Goal: Task Accomplishment & Management: Use online tool/utility

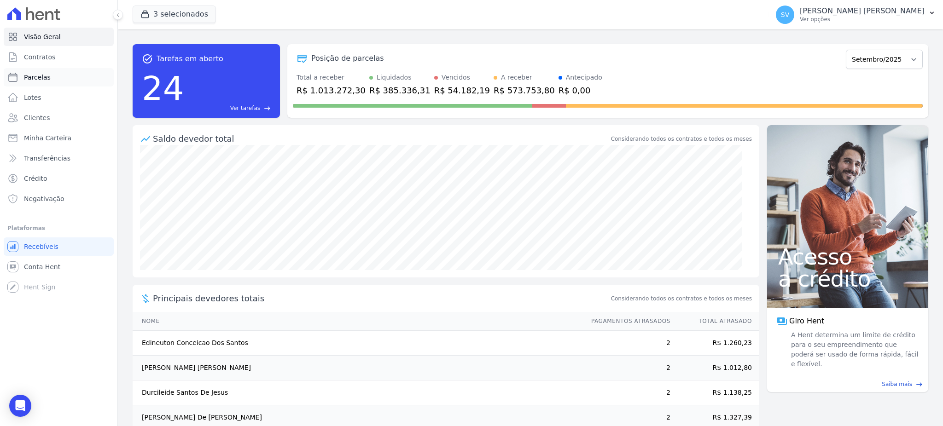
click at [35, 77] on span "Parcelas" at bounding box center [37, 77] width 27 height 9
select select
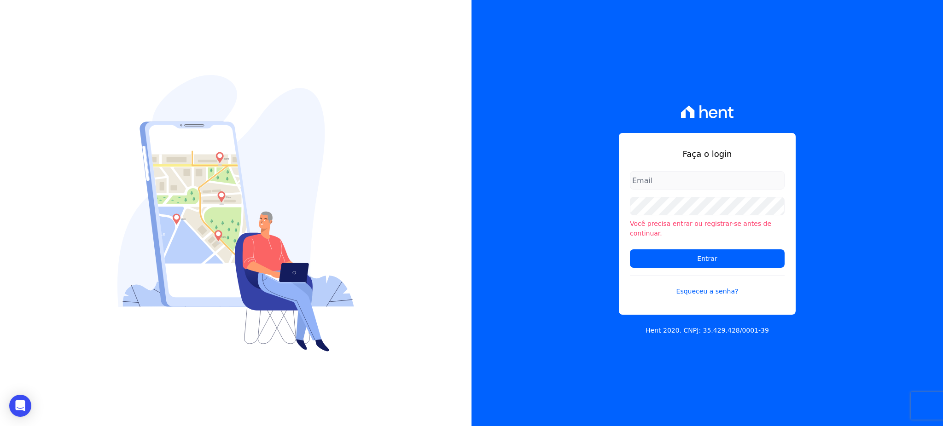
click at [658, 190] on input "email" at bounding box center [707, 180] width 155 height 18
type input "[EMAIL_ADDRESS][DOMAIN_NAME]"
click at [630, 250] on input "Entrar" at bounding box center [707, 259] width 155 height 18
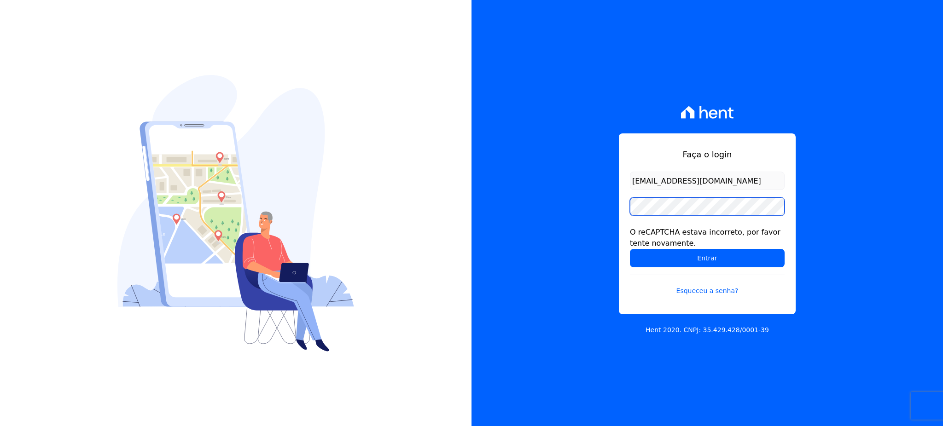
click at [630, 249] on input "Entrar" at bounding box center [707, 258] width 155 height 18
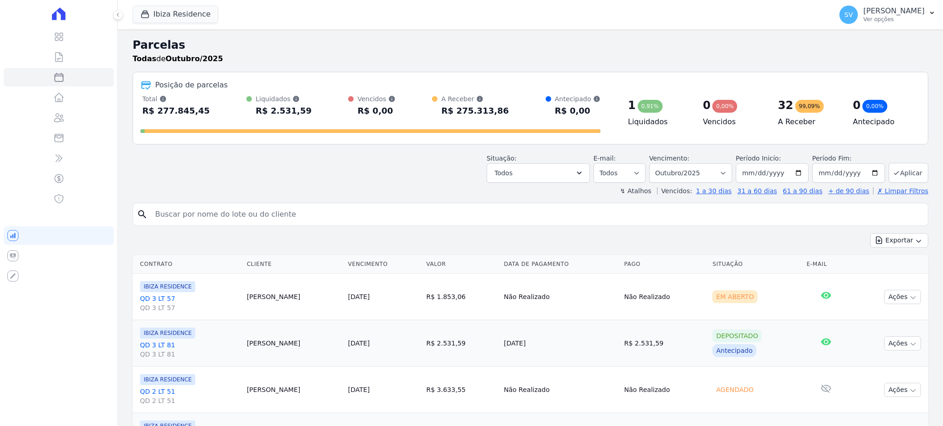
select select
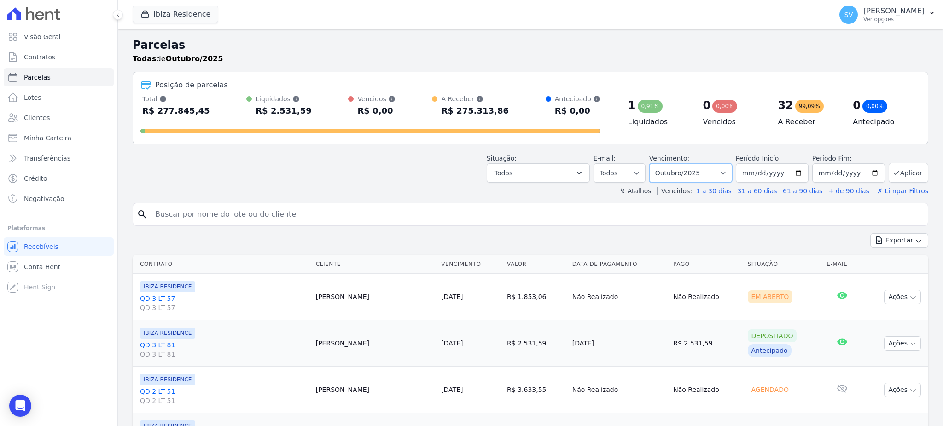
click at [718, 176] on select "Filtrar por período ──────── Todos os meses Julho/2024 Agosto/2024 Setembro/202…" at bounding box center [690, 172] width 83 height 19
select select "09/2025"
click at [653, 163] on select "Filtrar por período ──────── Todos os meses Julho/2024 Agosto/2024 Setembro/202…" at bounding box center [690, 172] width 83 height 19
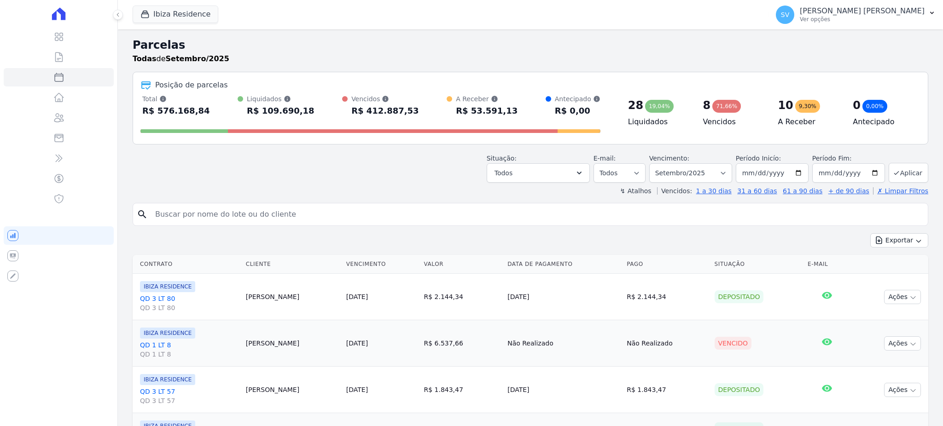
select select
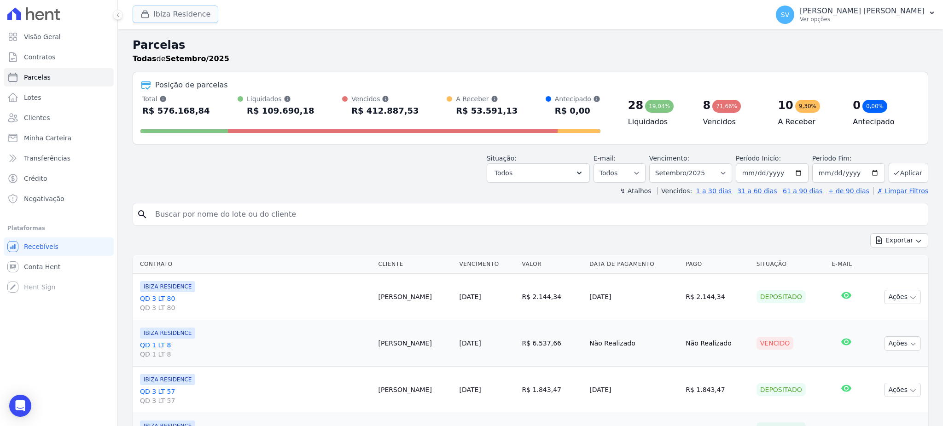
click at [167, 18] on button "Ibiza Residence" at bounding box center [176, 14] width 86 height 17
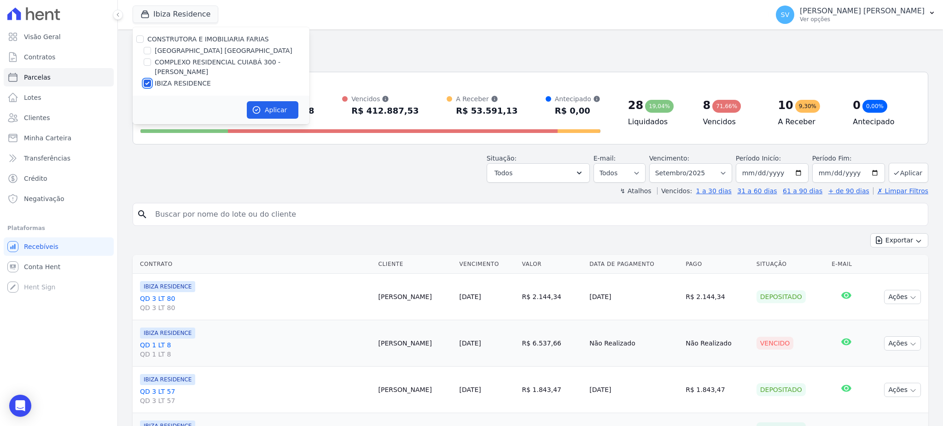
click at [144, 82] on input "IBIZA RESIDENCE" at bounding box center [147, 83] width 7 height 7
checkbox input "false"
click at [148, 66] on div "COMPLEXO RESIDENCIAL CUIABÁ 300 - [PERSON_NAME]" at bounding box center [221, 67] width 177 height 19
click at [148, 65] on input "COMPLEXO RESIDENCIAL CUIABÁ 300 - [PERSON_NAME]" at bounding box center [147, 61] width 7 height 7
checkbox input "true"
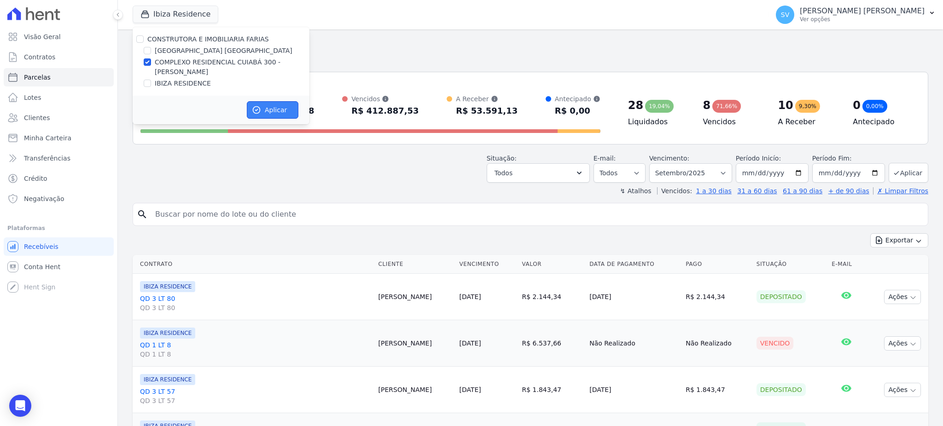
click at [266, 103] on button "Aplicar" at bounding box center [273, 109] width 52 height 17
select select
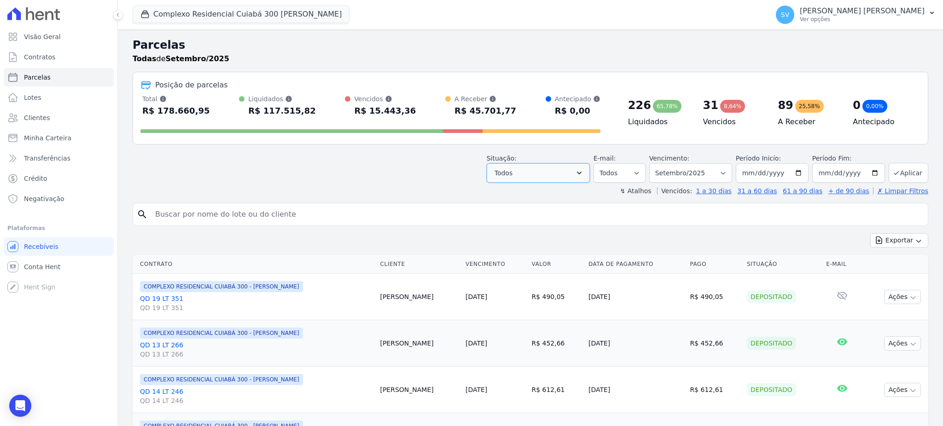
click at [577, 176] on button "Todos" at bounding box center [538, 172] width 103 height 19
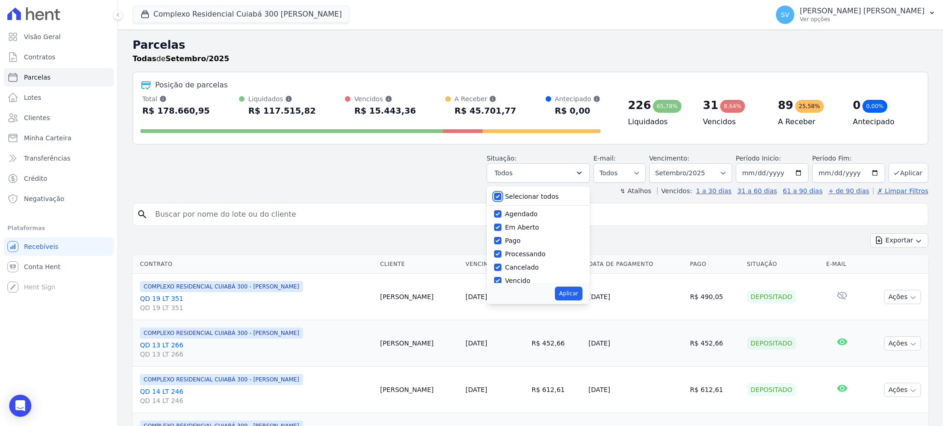
click at [501, 199] on input "Selecionar todos" at bounding box center [497, 196] width 7 height 7
checkbox input "false"
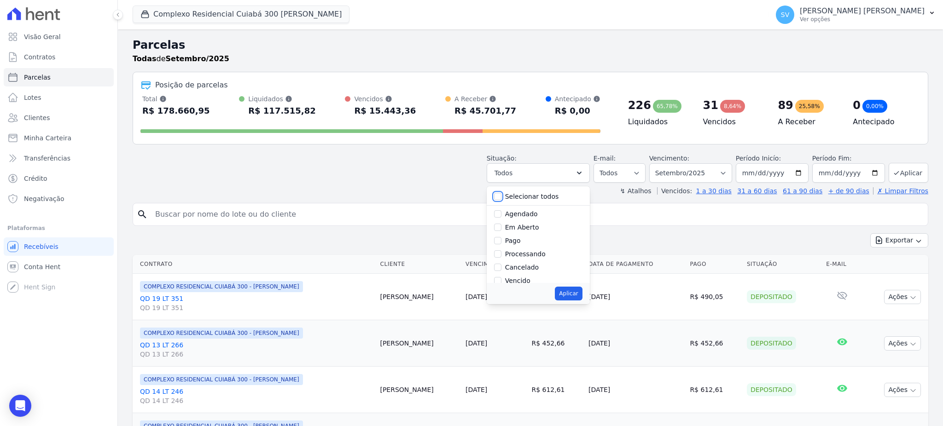
checkbox input "false"
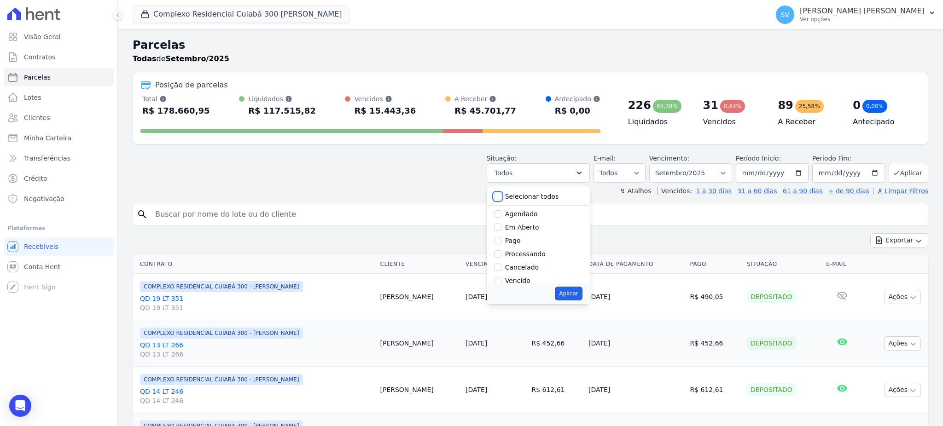
checkbox input "false"
click at [501, 221] on input "Vencido" at bounding box center [497, 219] width 7 height 7
checkbox input "true"
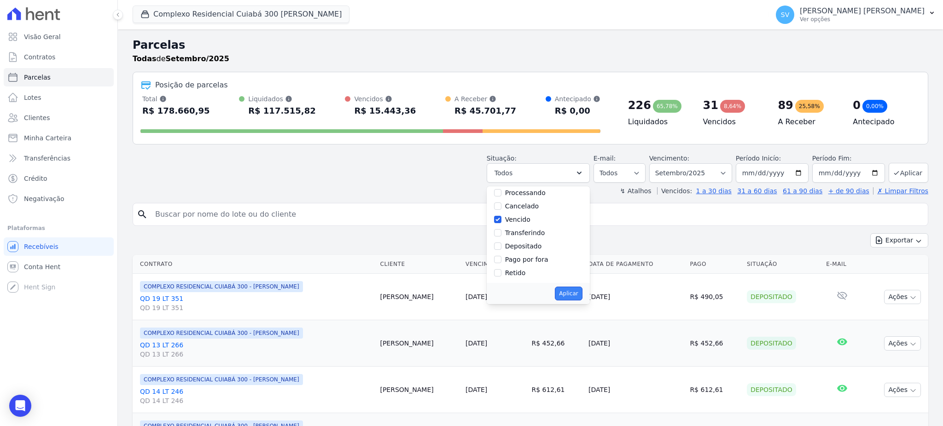
click at [572, 289] on button "Aplicar" at bounding box center [568, 294] width 27 height 14
select select "overdue"
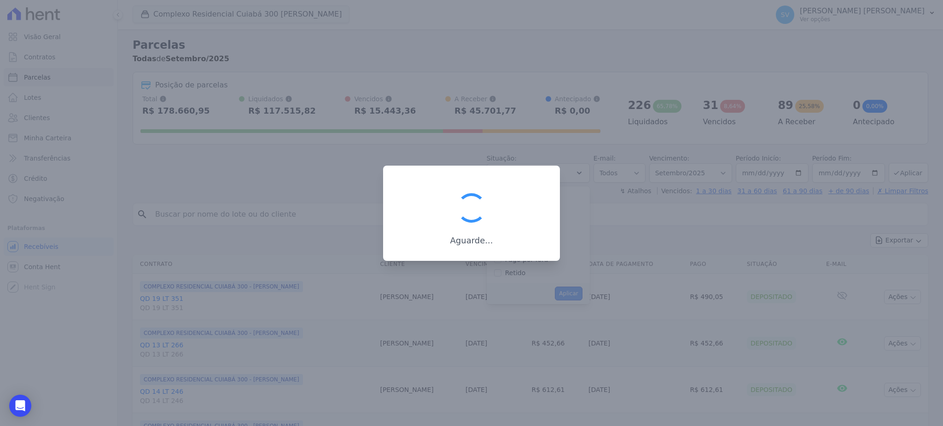
scroll to position [17, 0]
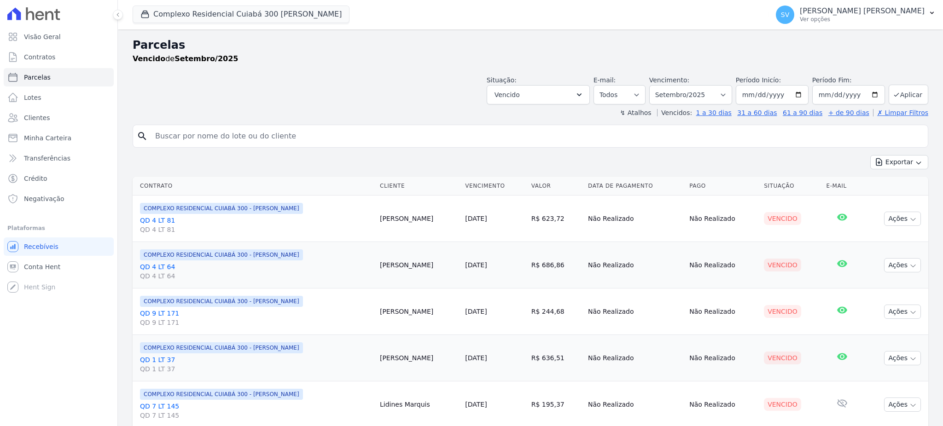
select select
click at [888, 159] on button "Exportar" at bounding box center [899, 162] width 58 height 14
click at [892, 198] on span "Exportar CSV" at bounding box center [898, 199] width 49 height 9
